Goal: Transaction & Acquisition: Book appointment/travel/reservation

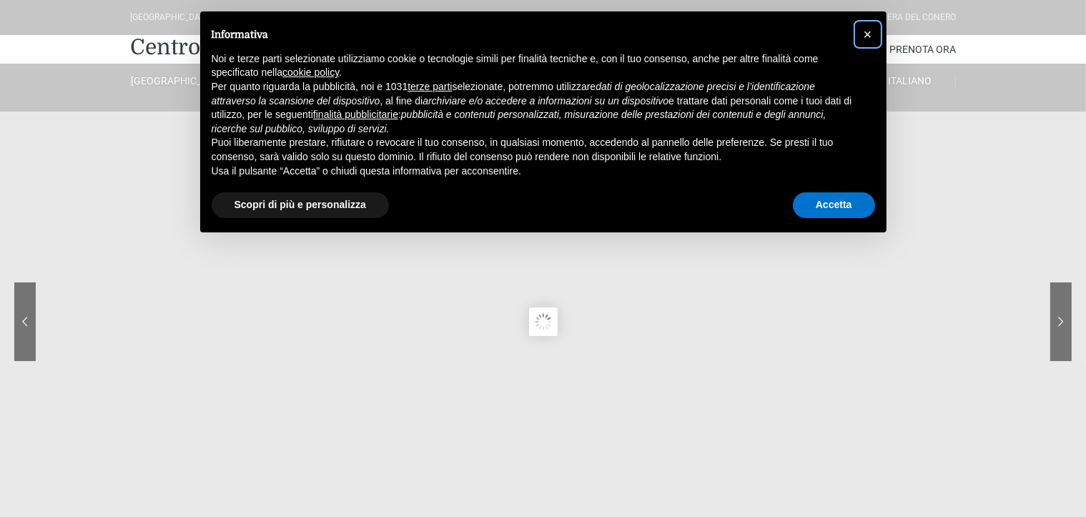
click at [872, 31] on span "×" at bounding box center [868, 34] width 9 height 16
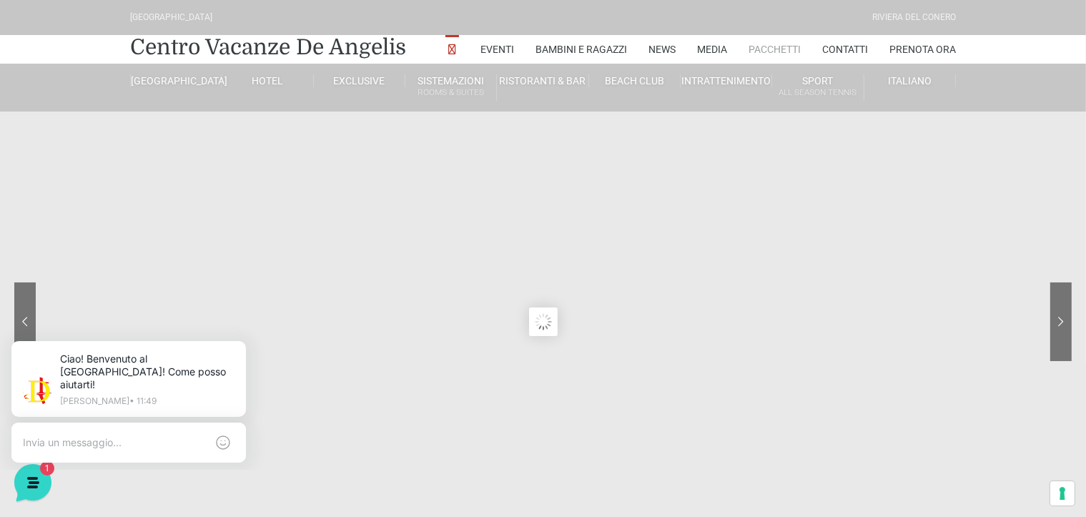
click at [755, 42] on link "Pacchetti" at bounding box center [775, 49] width 52 height 29
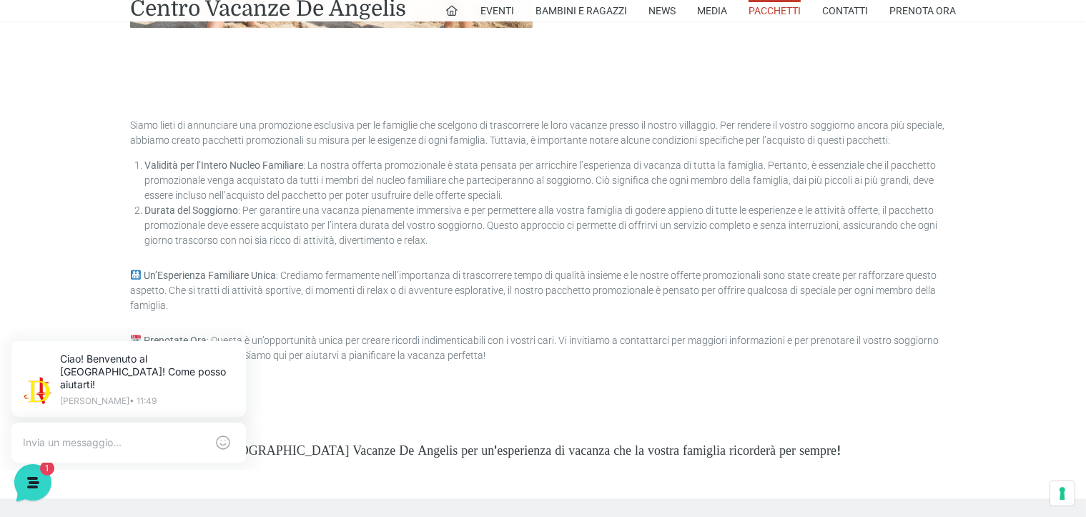
scroll to position [3782, 0]
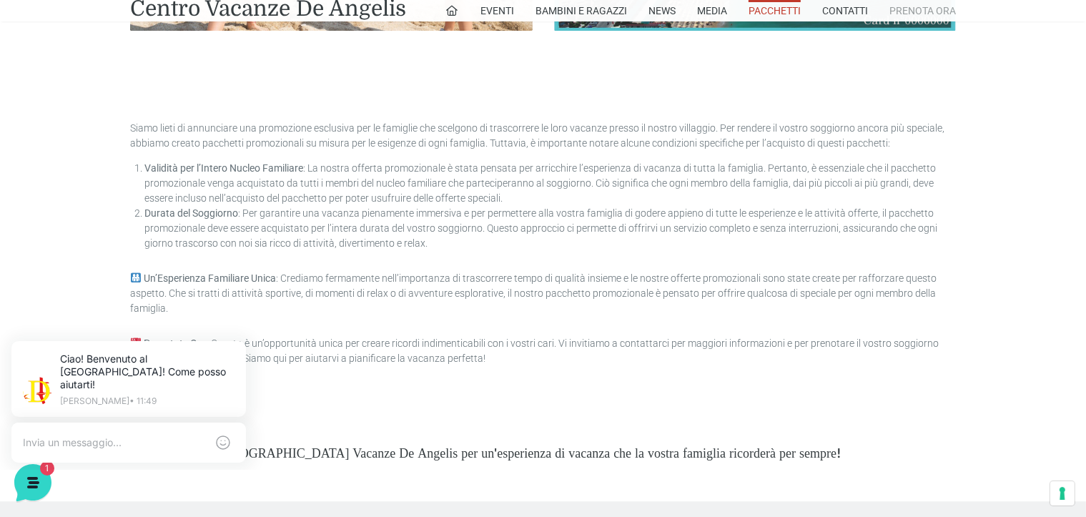
click at [910, 7] on link "Prenota Ora" at bounding box center [923, 10] width 67 height 21
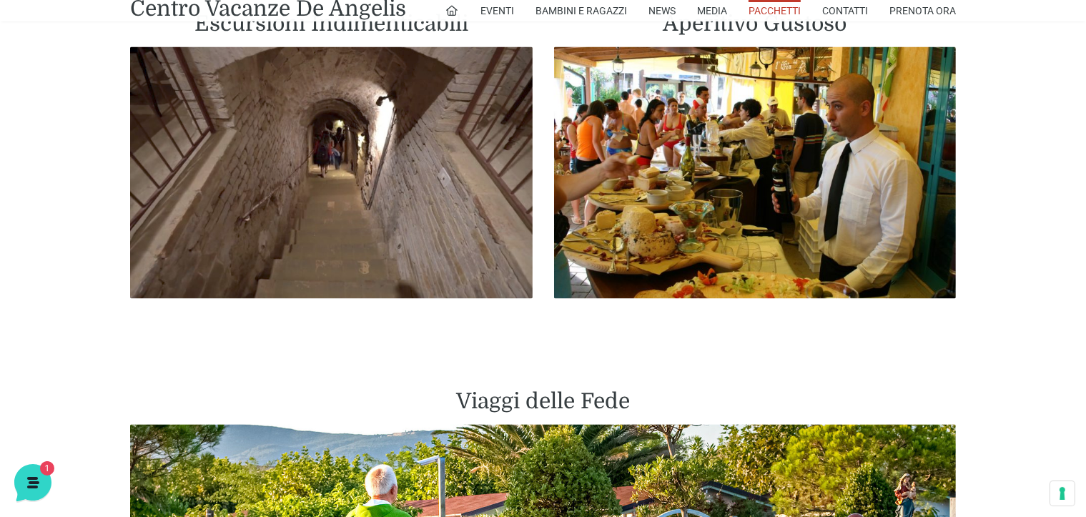
scroll to position [2637, 0]
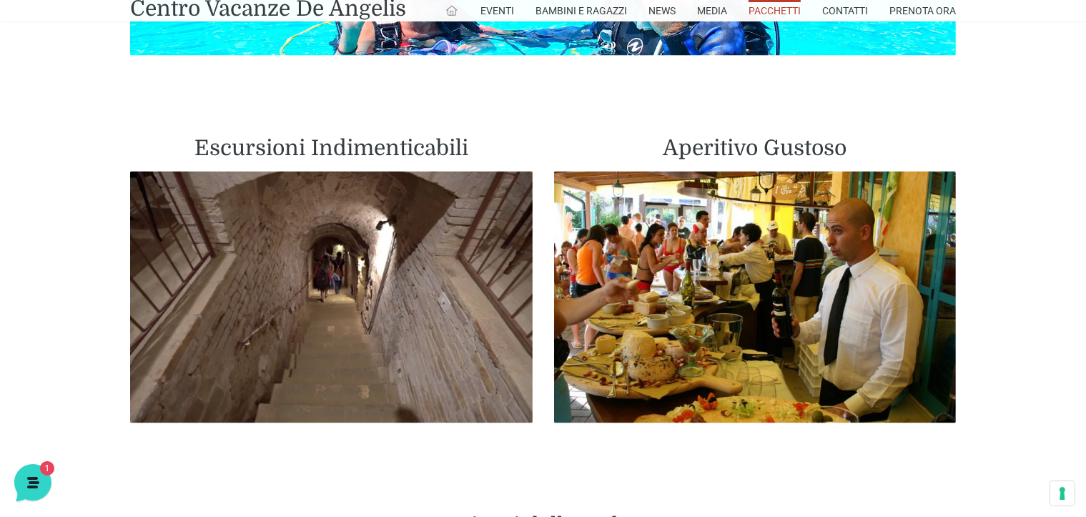
click at [446, 12] on icon at bounding box center [452, 10] width 13 height 13
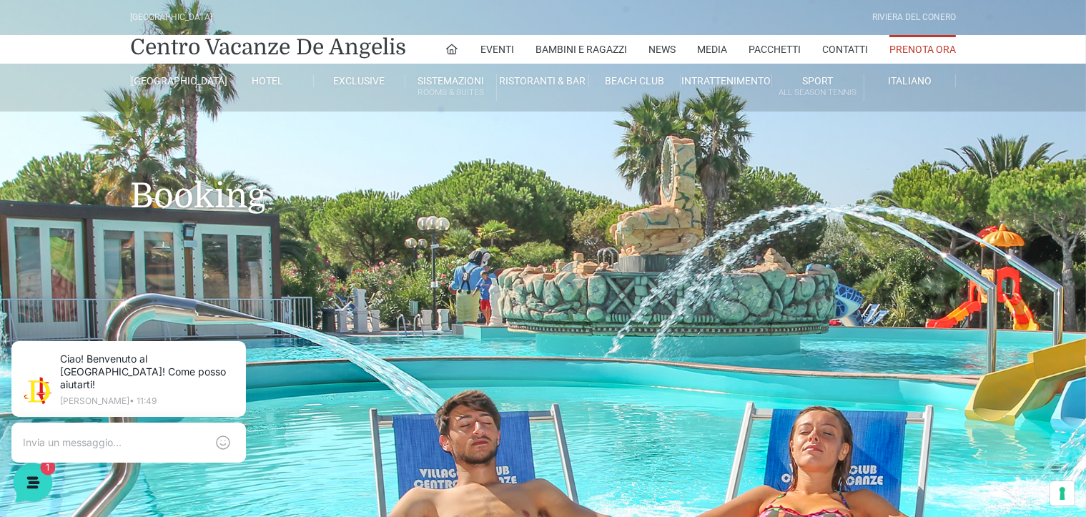
click at [36, 483] on icon at bounding box center [31, 481] width 37 height 37
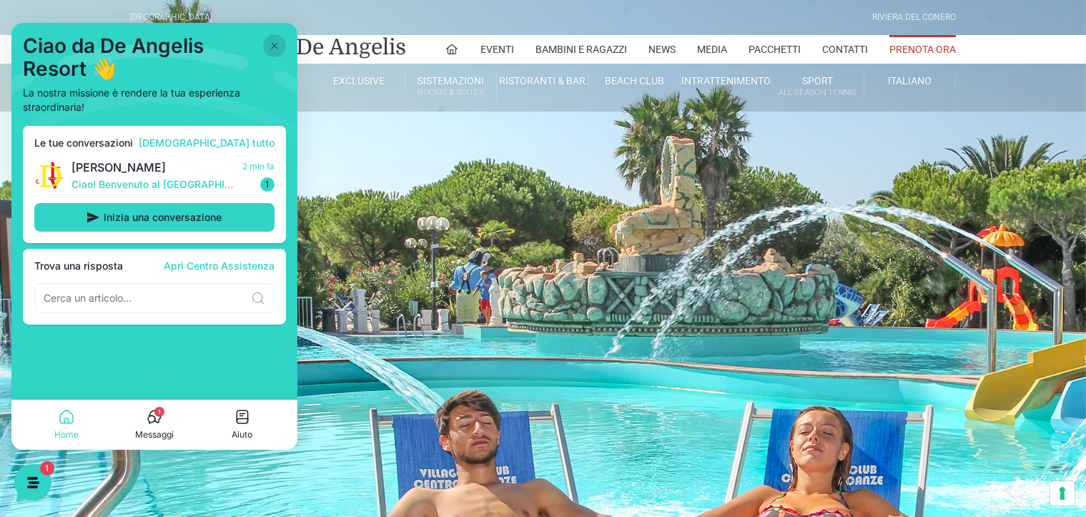
click at [486, 371] on header "Villaggio Hotel Resort Riviera Del Conero Centro Vacanze De Angelis Eventi Miss…" at bounding box center [543, 286] width 1086 height 572
drag, startPoint x: 598, startPoint y: 234, endPoint x: 804, endPoint y: 73, distance: 261.4
click at [609, 225] on h1 "Booking" at bounding box center [543, 175] width 826 height 126
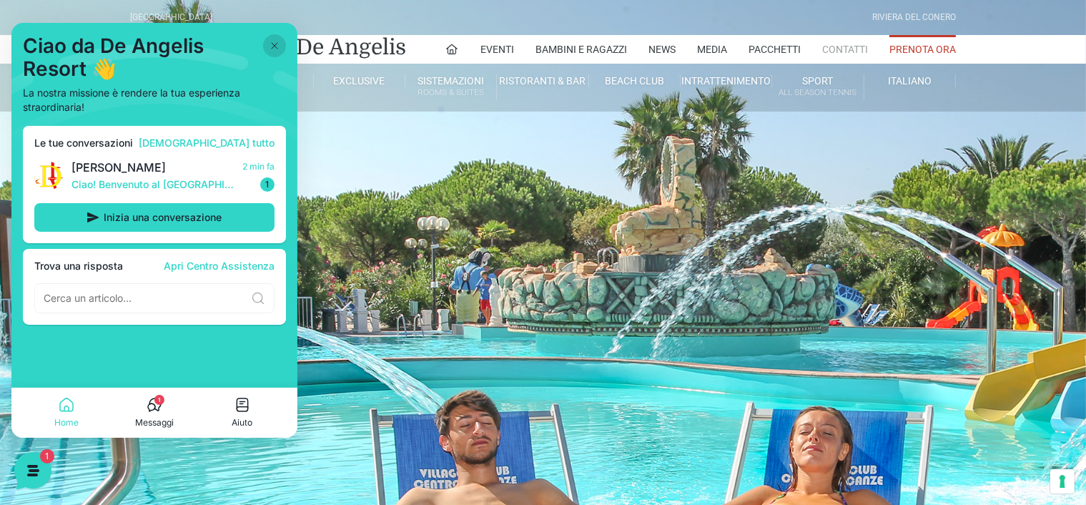
click at [824, 46] on link "Contatti" at bounding box center [845, 49] width 46 height 29
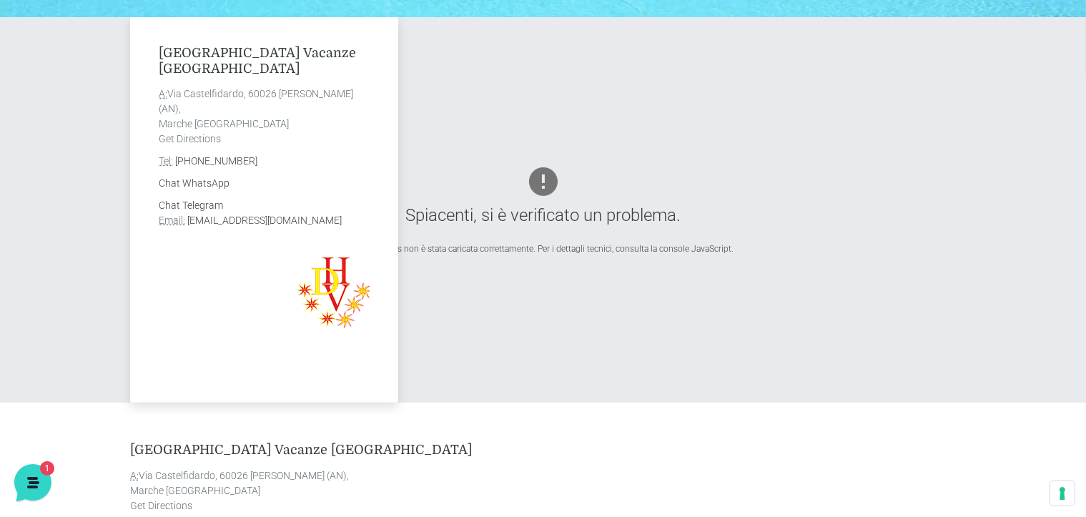
scroll to position [501, 0]
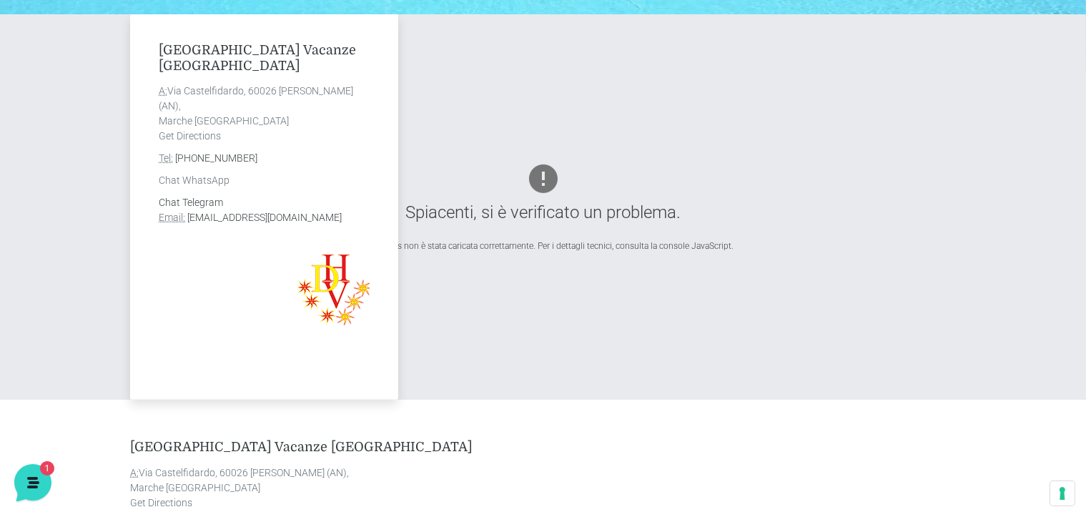
click at [201, 180] on link "Chat WhatsApp" at bounding box center [194, 179] width 71 height 11
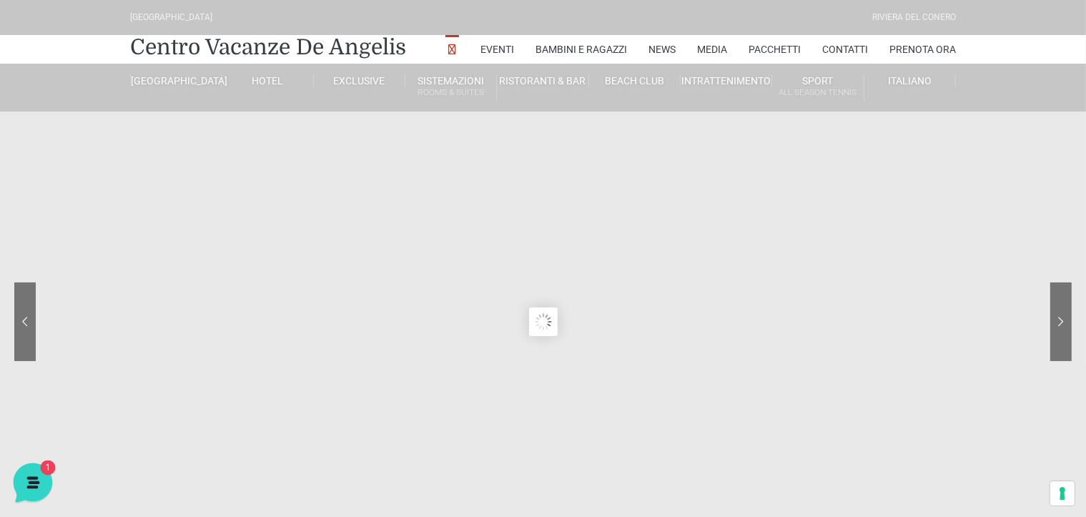
click at [31, 478] on icon at bounding box center [32, 481] width 12 height 11
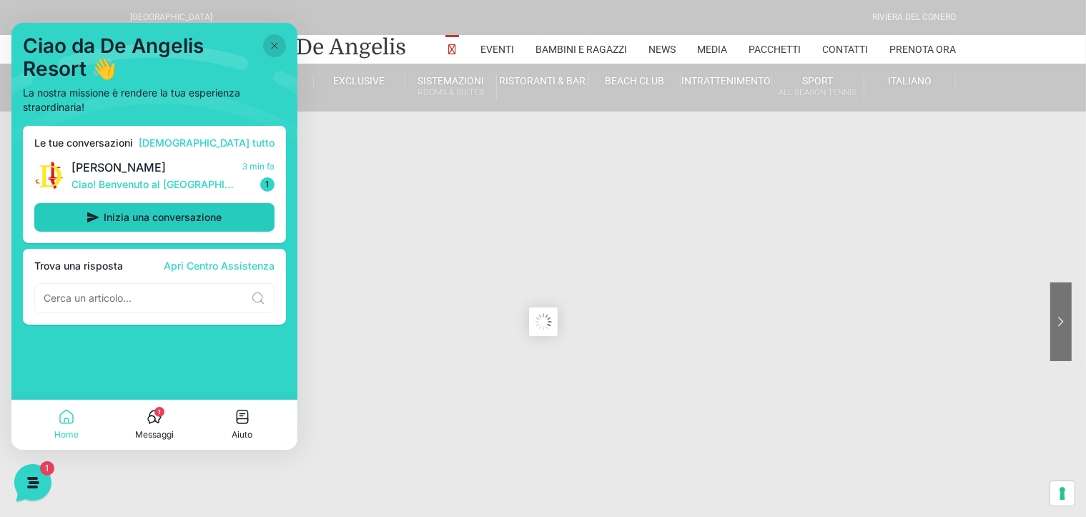
click at [172, 222] on span "Inizia una conversazione" at bounding box center [163, 217] width 118 height 11
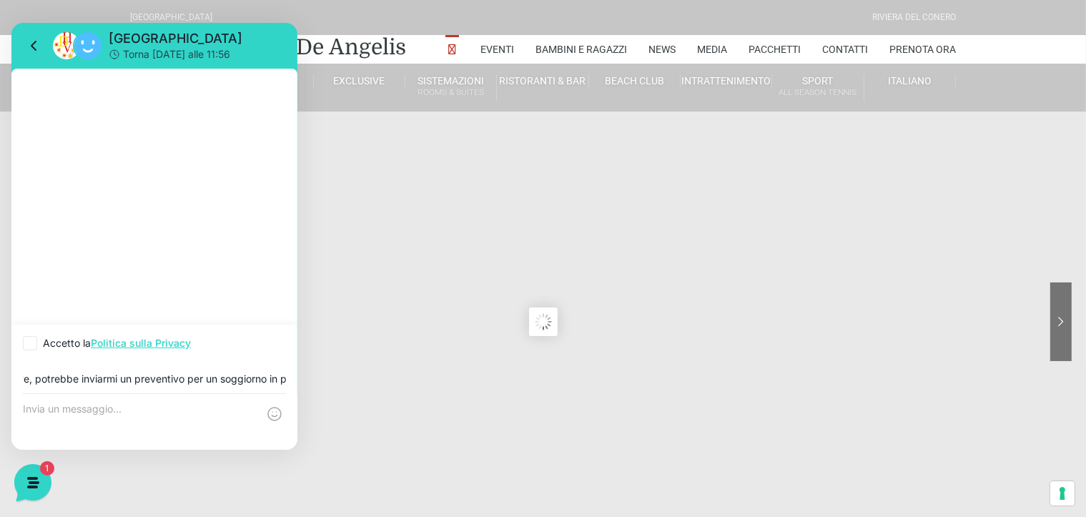
scroll to position [0, 14]
click at [126, 380] on input "Salve, potrebbe inviarmi un preventivo per un soggiorno in pensione completa al…" at bounding box center [154, 378] width 263 height 11
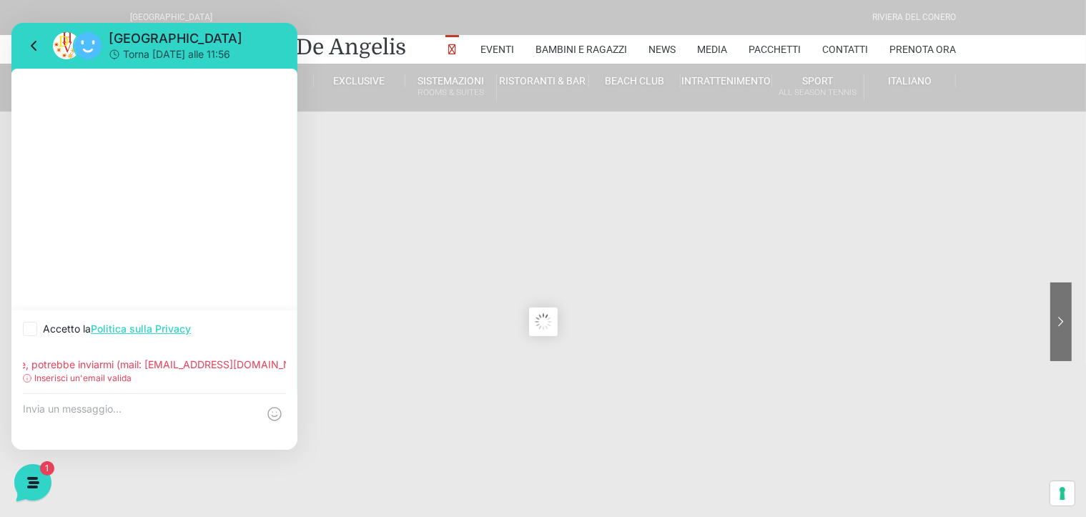
click at [135, 382] on div "Inserisci un'email valida" at bounding box center [154, 378] width 263 height 13
click at [197, 365] on input "Salve, potrebbe inviarmi (mail: [EMAIL_ADDRESS][DOMAIN_NAME]) un preventivo per…" at bounding box center [154, 364] width 263 height 11
click at [255, 366] on input "Salve, potrebbe inviarmi (mail: [EMAIL_ADDRESS][DOMAIN_NAME]) un preventivo per…" at bounding box center [154, 364] width 263 height 11
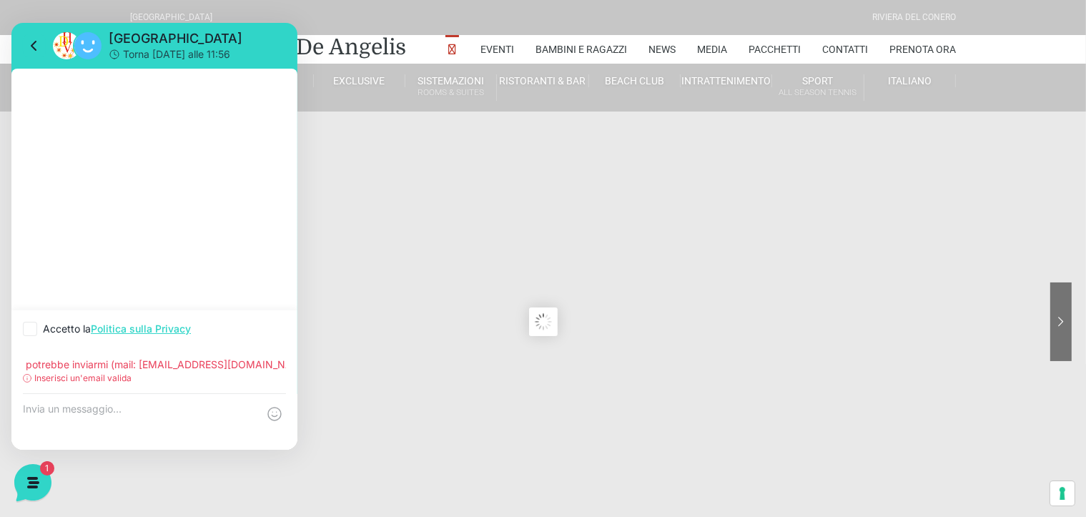
click at [273, 364] on input "Salve, potrebbe inviarmi (mail: [EMAIL_ADDRESS][DOMAIN_NAME]) un preventivo per…" at bounding box center [154, 364] width 263 height 11
click at [114, 365] on input "Salve, potrebbe inviarmi (mail: [EMAIL_ADDRESS][DOMAIN_NAME] ) un preventivo pe…" at bounding box center [154, 364] width 263 height 11
drag, startPoint x: 112, startPoint y: 368, endPoint x: 71, endPoint y: 371, distance: 40.9
click at [71, 371] on div "Salve, potrebbe inviarmi ( mail: [EMAIL_ADDRESS][DOMAIN_NAME] ) un preventivo p…" at bounding box center [154, 371] width 286 height 46
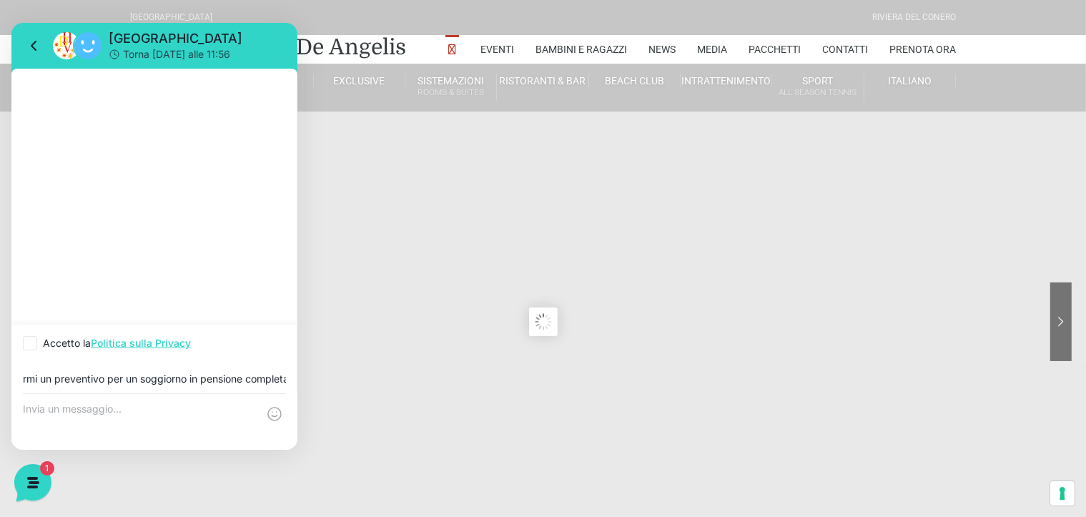
scroll to position [0, 94]
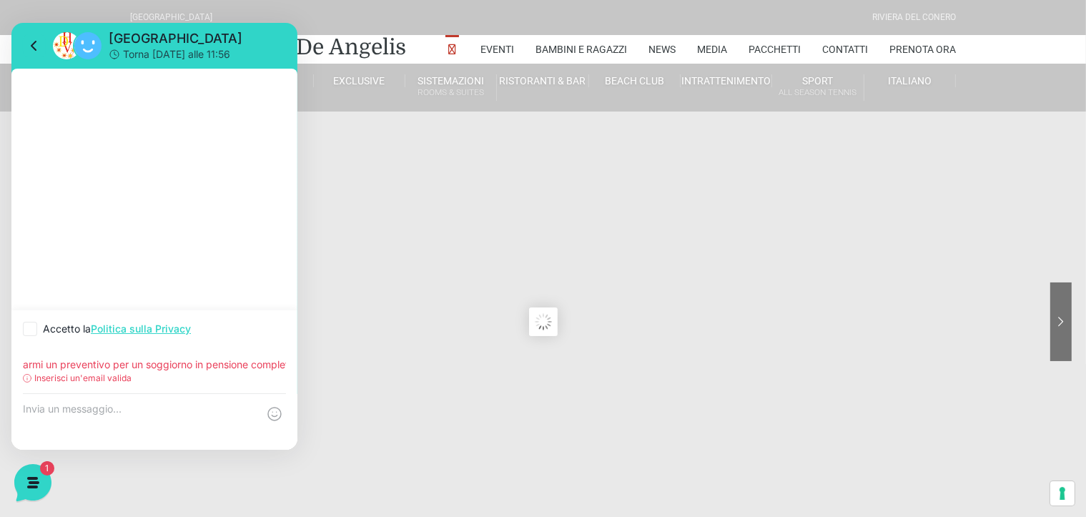
type input "Salve, potrebbe inviarmi un preventivo per un soggiorno in pensione completa al…"
click at [326, 361] on sr7-content at bounding box center [543, 322] width 1086 height 644
click at [315, 167] on sr7-content at bounding box center [543, 322] width 1086 height 644
click at [33, 41] on icon at bounding box center [34, 45] width 17 height 17
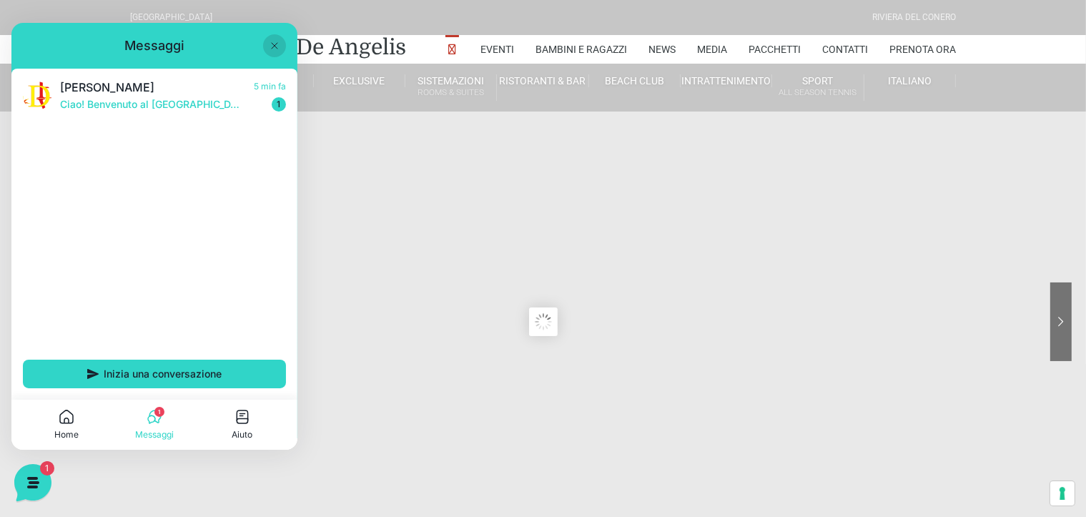
click at [158, 414] on span "1" at bounding box center [159, 412] width 10 height 10
click at [169, 108] on p "Ciao! Benvenuto al [GEOGRAPHIC_DATA]! Come posso aiutarti!" at bounding box center [152, 104] width 185 height 14
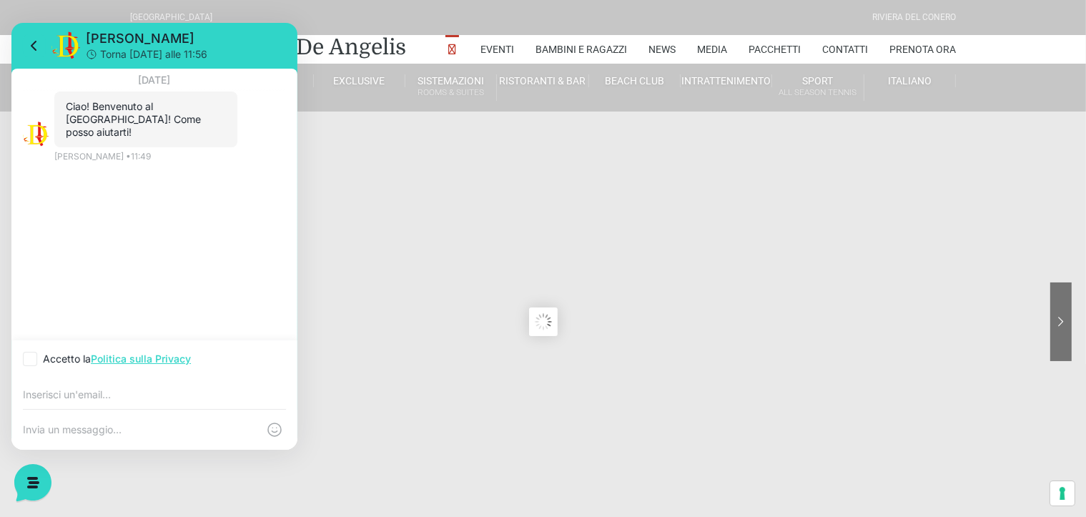
click at [83, 390] on input "email" at bounding box center [154, 394] width 263 height 11
click at [156, 399] on input "vorrei un preventivo dal [DATE]" at bounding box center [154, 394] width 263 height 11
click at [212, 392] on input "vorrei un preventivo dal [DATE]" at bounding box center [154, 394] width 263 height 11
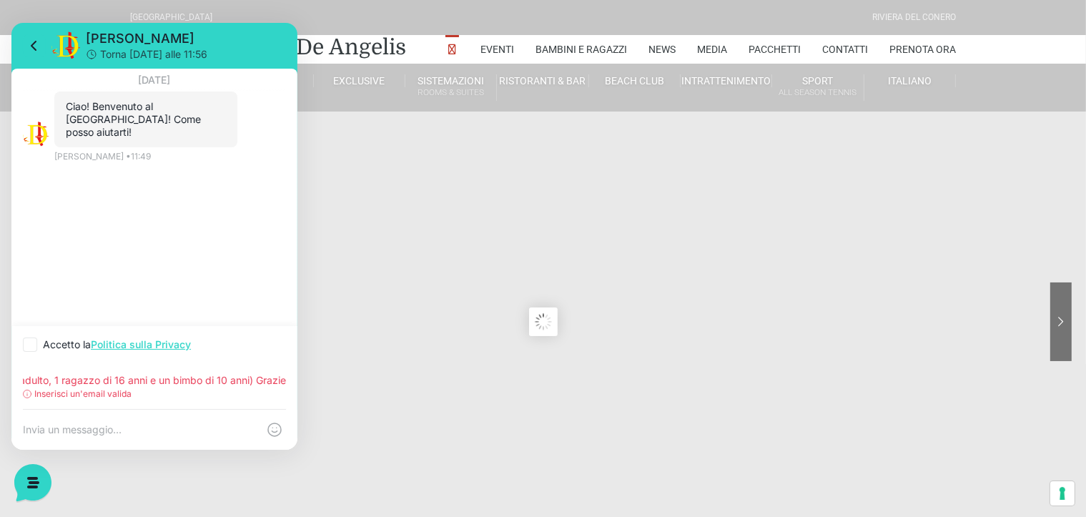
type input "vorrei un preventivo dal [DATE] al [DATE] trattamento pensione completa all inc…"
click at [86, 154] on p "[PERSON_NAME] • 11:49" at bounding box center [102, 156] width 97 height 13
click at [129, 396] on p "Inserisci un'email valida" at bounding box center [82, 394] width 97 height 13
click at [160, 393] on div "Inserisci un'email valida" at bounding box center [154, 394] width 263 height 13
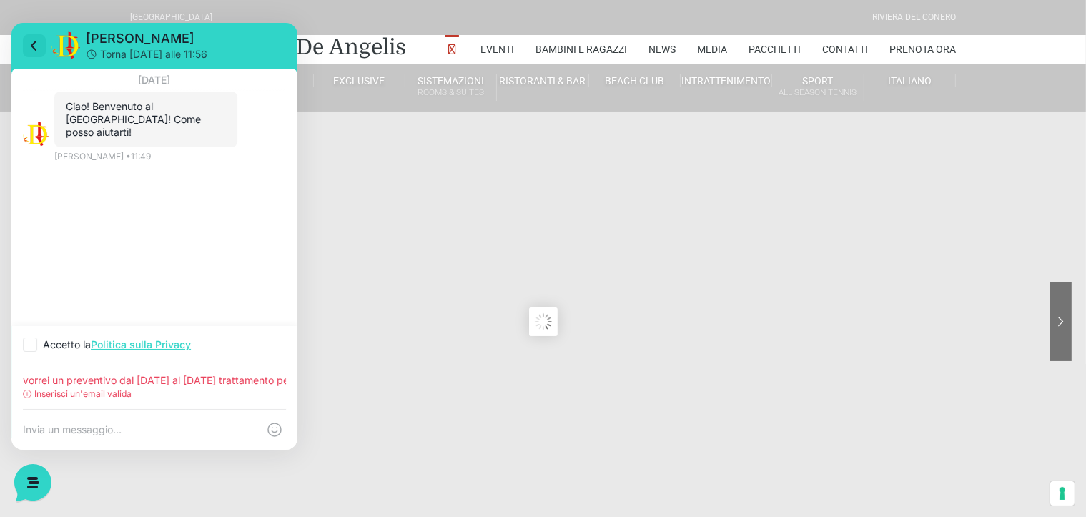
click at [31, 44] on icon at bounding box center [33, 45] width 4 height 9
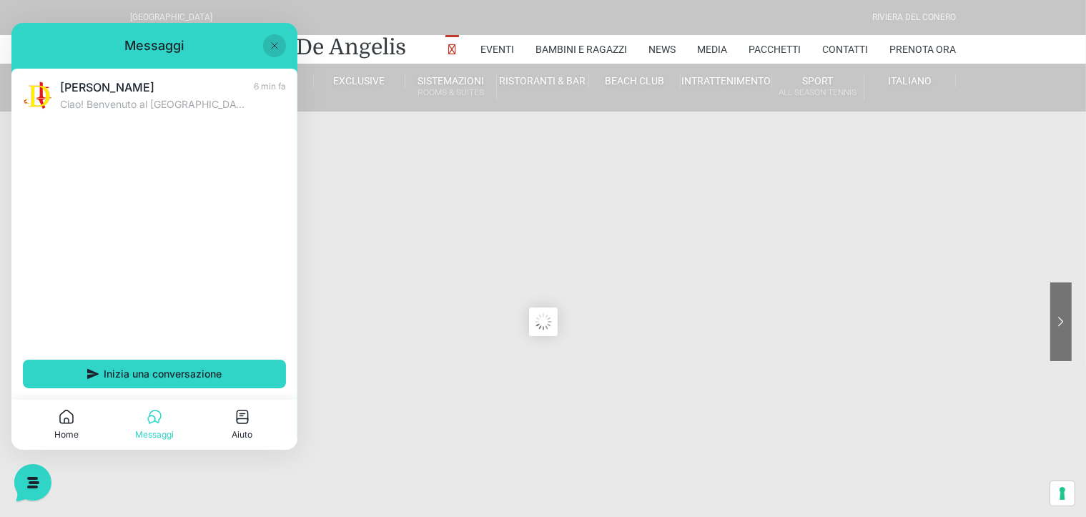
click at [272, 44] on icon at bounding box center [274, 45] width 11 height 11
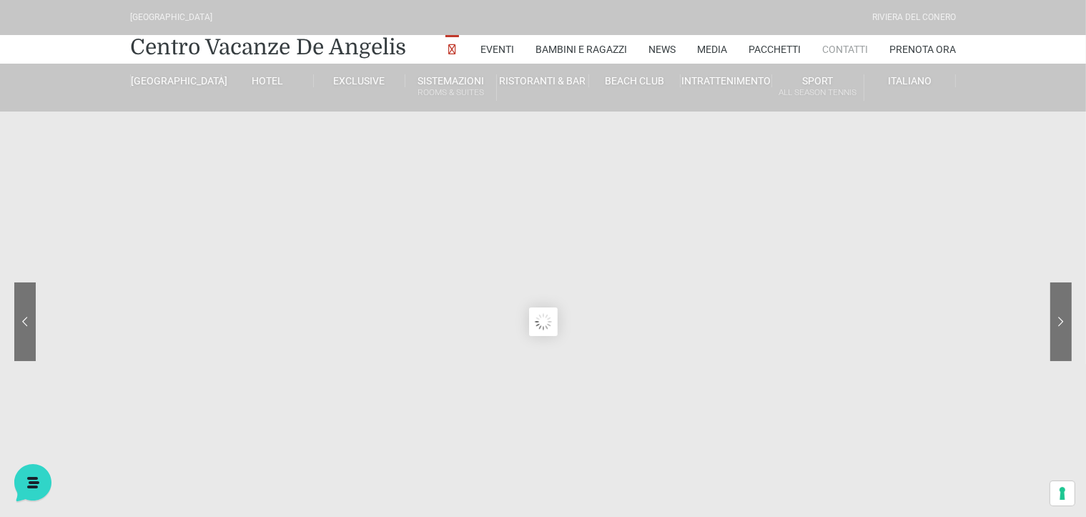
click at [835, 50] on link "Contatti" at bounding box center [845, 49] width 46 height 29
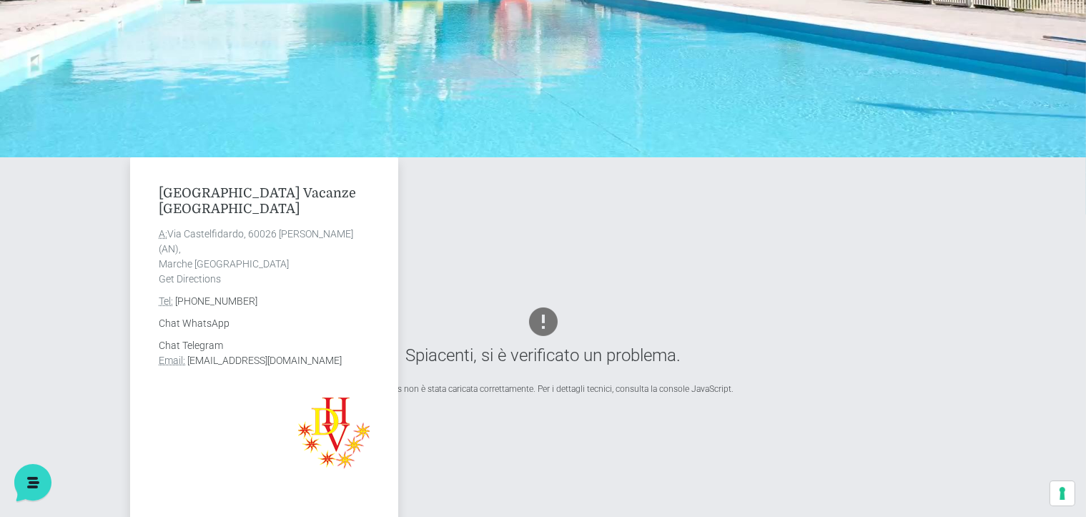
scroll to position [501, 0]
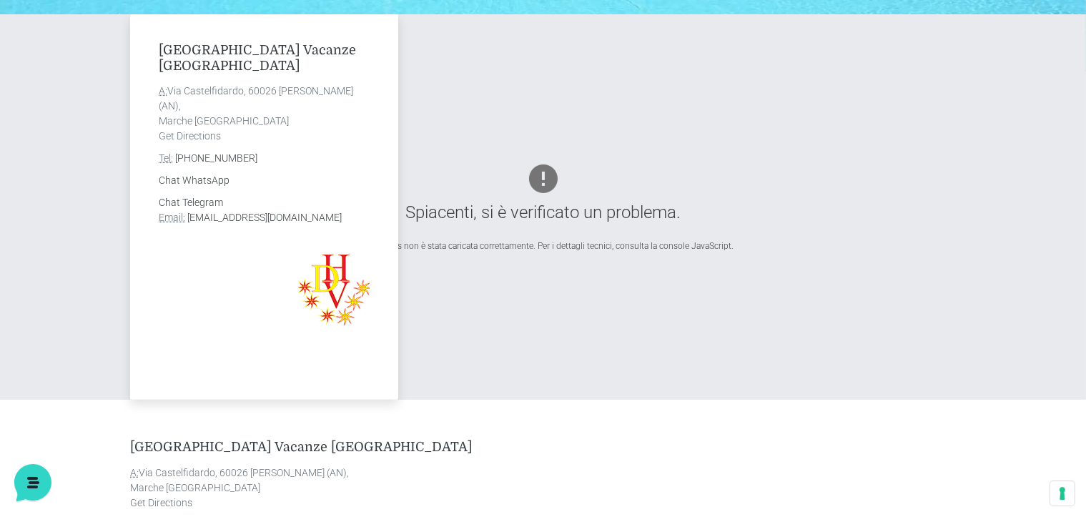
drag, startPoint x: 375, startPoint y: 219, endPoint x: 189, endPoint y: 225, distance: 186.0
click at [189, 225] on div "Villaggio Centro Vacanze De Angelis A: Via Castelfidardo, 60026 Marcelli di Num…" at bounding box center [264, 206] width 268 height 385
copy link "info@villaggiocentrovacanzedeangelis.it"
